Goal: Information Seeking & Learning: Learn about a topic

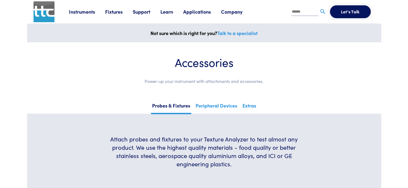
click at [335, 13] on button "Let's Talk" at bounding box center [350, 11] width 41 height 13
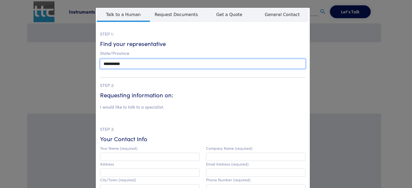
click at [144, 66] on select "**********" at bounding box center [202, 64] width 205 height 10
select select "**"
click at [100, 59] on select "**********" at bounding box center [202, 64] width 205 height 10
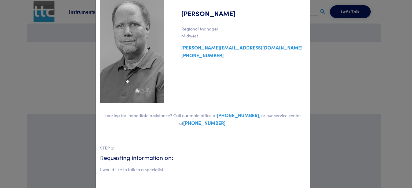
scroll to position [41, 0]
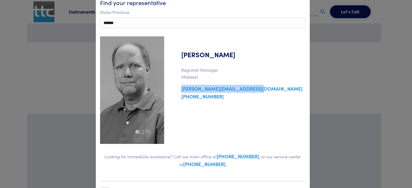
drag, startPoint x: 257, startPoint y: 89, endPoint x: 177, endPoint y: 89, distance: 79.9
click at [177, 89] on div "David Larson Regional Manager Midwest david@texturetechnologies.com 847-854-9536" at bounding box center [237, 89] width 141 height 107
copy link "david@texturetechnologies.com"
click at [353, 54] on div "**********" at bounding box center [206, 94] width 412 height 188
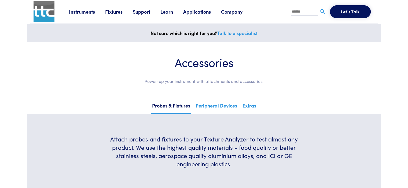
click at [300, 10] on input "text" at bounding box center [304, 12] width 27 height 8
type input "******"
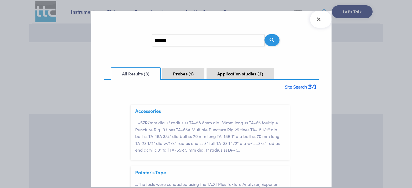
scroll to position [93, 0]
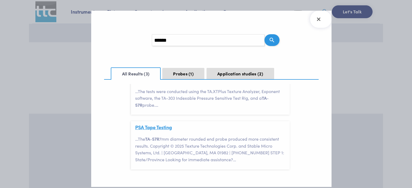
click at [159, 130] on link "PSA Tape Testing" at bounding box center [153, 127] width 37 height 7
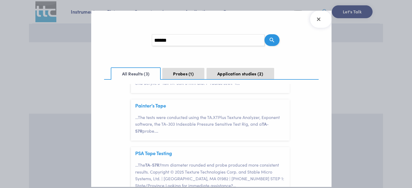
scroll to position [40, 0]
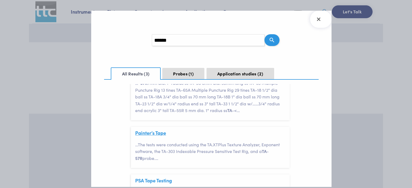
click at [153, 132] on link "Painter’s Tape" at bounding box center [150, 133] width 31 height 7
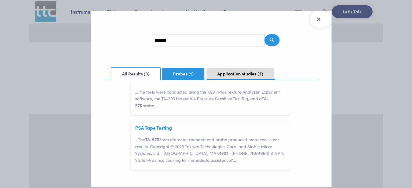
click at [179, 71] on button "Probes 1" at bounding box center [183, 74] width 42 height 12
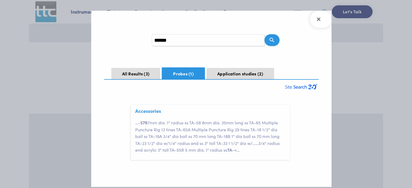
scroll to position [0, 0]
click at [151, 109] on link "Accessories" at bounding box center [148, 111] width 26 height 7
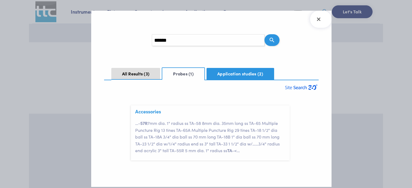
click at [232, 76] on button "Application studies 2" at bounding box center [240, 74] width 68 height 12
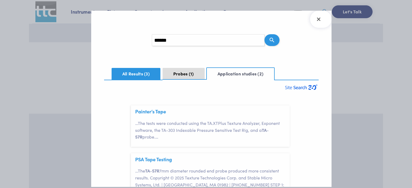
click at [135, 71] on button "All Results 3" at bounding box center [136, 74] width 49 height 12
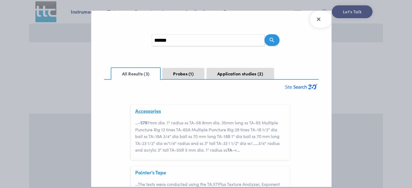
click at [151, 112] on link "Accessories" at bounding box center [148, 111] width 26 height 7
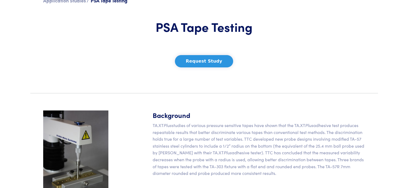
scroll to position [80, 0]
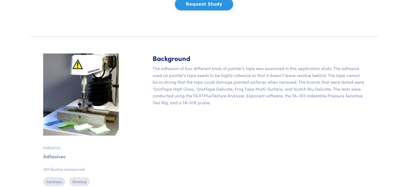
scroll to position [107, 0]
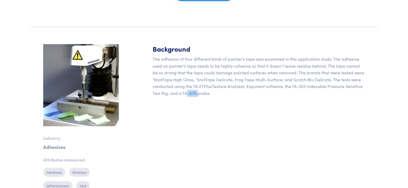
drag, startPoint x: 196, startPoint y: 94, endPoint x: 183, endPoint y: 95, distance: 12.6
click at [183, 95] on p "The adhesion of four different kinds of painter’s tape was examined in this app…" at bounding box center [259, 76] width 212 height 41
click at [221, 104] on div "Background The adhesion of four different kinds of painter’s tape was examined …" at bounding box center [258, 133] width 219 height 178
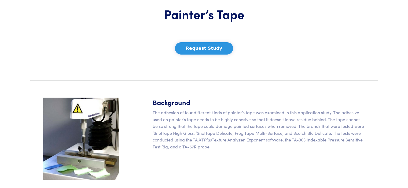
scroll to position [0, 0]
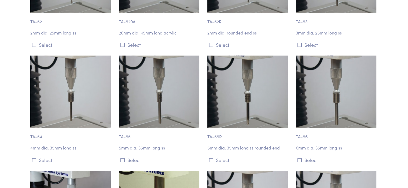
scroll to position [1474, 0]
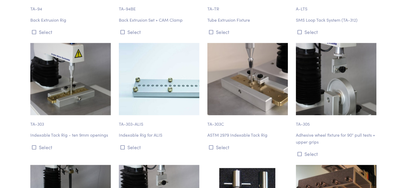
scroll to position [3592, 0]
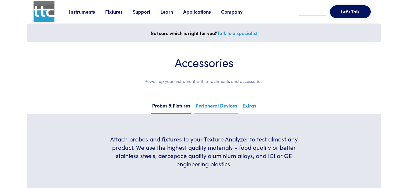
click at [223, 106] on link "Peripheral Devices" at bounding box center [216, 107] width 44 height 13
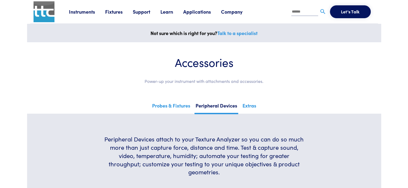
drag, startPoint x: 408, startPoint y: 53, endPoint x: 417, endPoint y: -32, distance: 85.9
click at [252, 108] on link "Extras" at bounding box center [249, 107] width 16 height 13
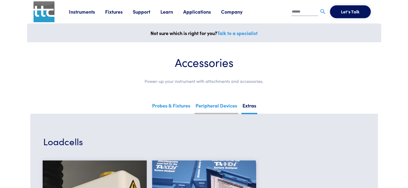
click at [212, 102] on link "Peripheral Devices" at bounding box center [216, 107] width 44 height 13
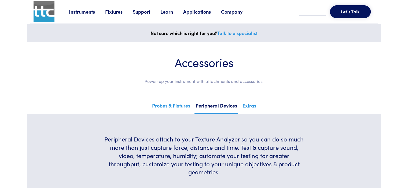
click at [164, 100] on section "Accessories Power-up your instrument with attachments and accessories." at bounding box center [203, 72] width 347 height 60
click at [163, 107] on link "Probes & Fixtures" at bounding box center [171, 107] width 40 height 13
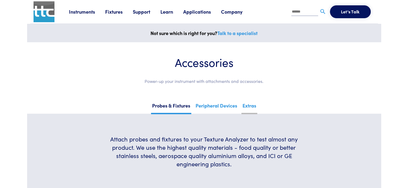
click at [254, 106] on link "Extras" at bounding box center [249, 107] width 16 height 13
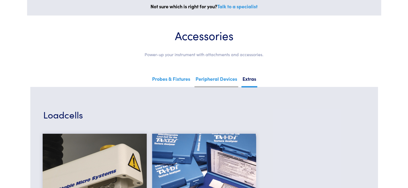
scroll to position [27, 0]
click at [218, 80] on link "Peripheral Devices" at bounding box center [216, 81] width 44 height 13
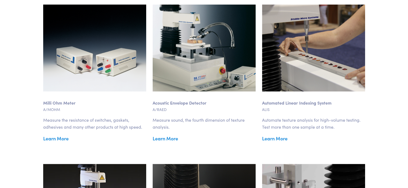
scroll to position [214, 0]
